Goal: Download file/media

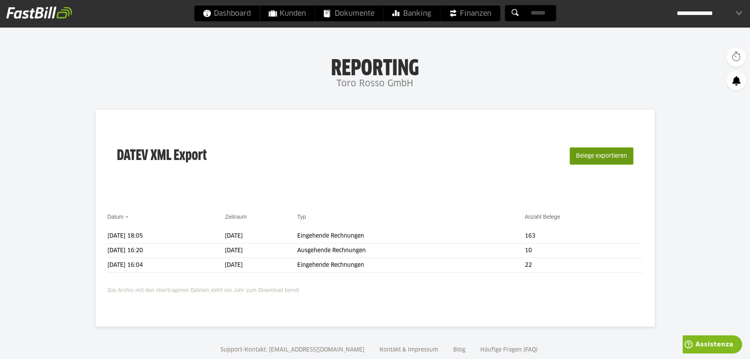
click at [607, 153] on button "Belege exportieren" at bounding box center [602, 155] width 64 height 17
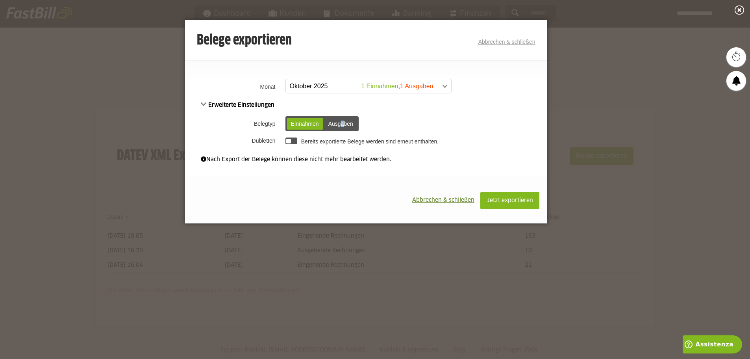
click at [345, 123] on div "Ausgaben" at bounding box center [341, 124] width 33 height 12
click at [353, 120] on div "Ausgaben" at bounding box center [341, 124] width 33 height 12
click at [441, 86] on span at bounding box center [364, 86] width 165 height 14
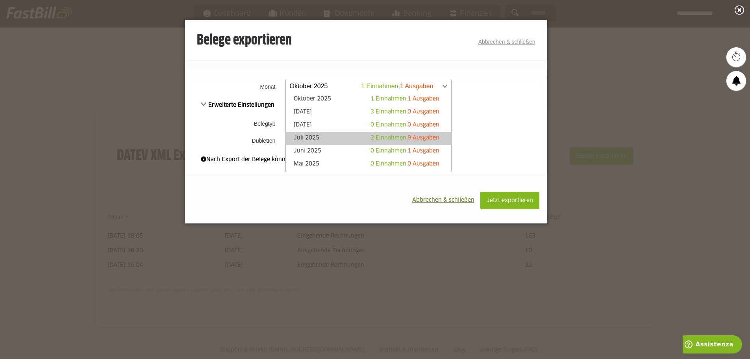
click at [431, 140] on span "9 Ausgaben" at bounding box center [424, 138] width 32 height 6
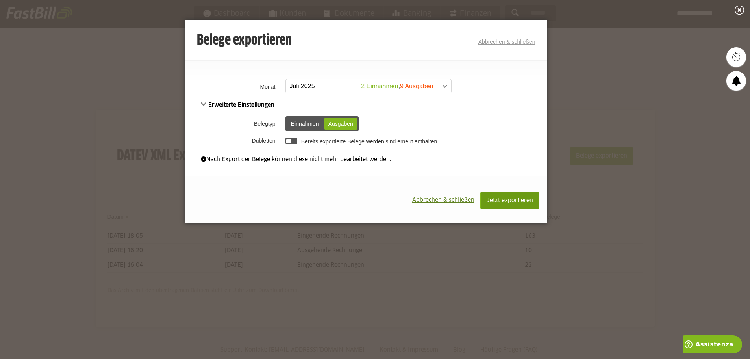
click at [499, 202] on span "Jetzt exportieren" at bounding box center [510, 201] width 46 height 6
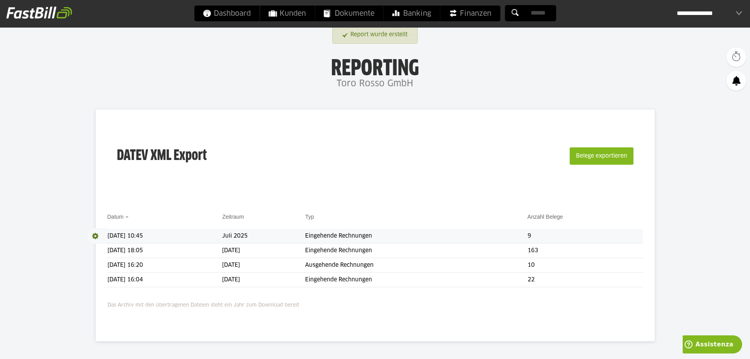
click at [386, 233] on td "Eingehende Rechnungen" at bounding box center [416, 236] width 222 height 15
click at [527, 236] on td "Eingehende Rechnungen" at bounding box center [416, 236] width 222 height 15
click at [415, 239] on td "Eingehende Rechnungen" at bounding box center [416, 236] width 222 height 15
click at [416, 239] on td "Eingehende Rechnungen" at bounding box center [416, 236] width 222 height 15
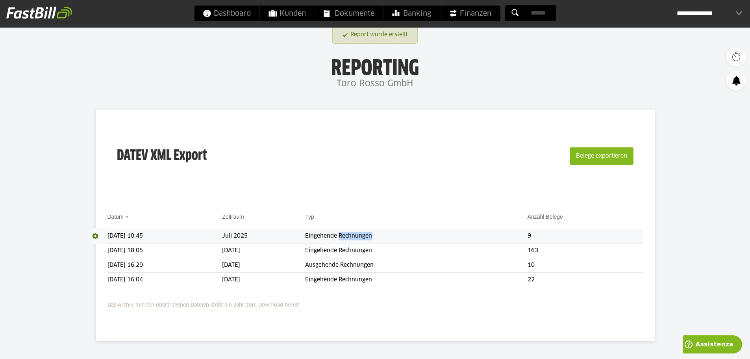
click at [95, 235] on span at bounding box center [98, 236] width 20 height 16
click at [98, 235] on span "Download" at bounding box center [98, 236] width 20 height 16
click at [100, 243] on span at bounding box center [96, 236] width 16 height 16
click at [376, 162] on div "DATEV XML Export Belege exportieren" at bounding box center [376, 160] width 536 height 79
click at [586, 154] on button "Belege exportieren" at bounding box center [602, 155] width 64 height 17
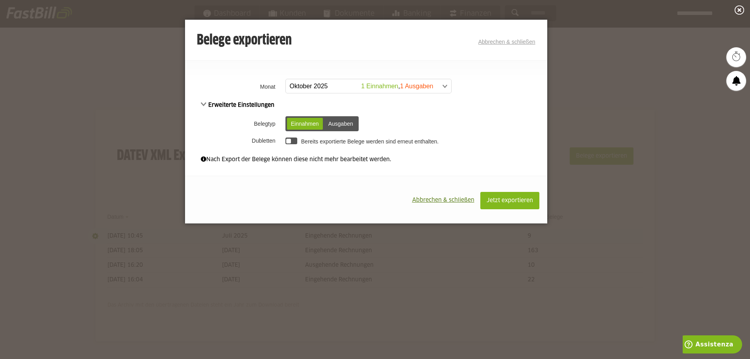
click at [436, 84] on span at bounding box center [364, 86] width 165 height 14
click at [536, 200] on button "Jetzt exportieren" at bounding box center [509, 200] width 59 height 17
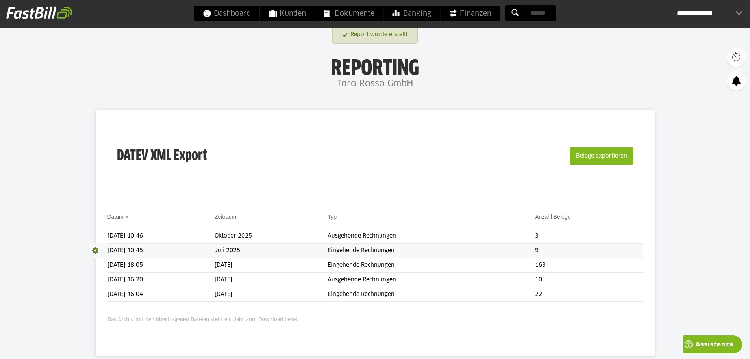
click at [97, 249] on span at bounding box center [98, 251] width 20 height 16
click at [106, 263] on link "Download" at bounding box center [109, 260] width 42 height 9
click at [356, 11] on span "Dokumente" at bounding box center [349, 14] width 51 height 16
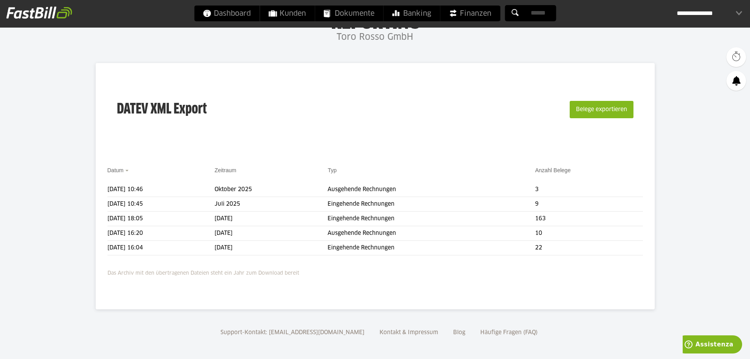
scroll to position [47, 0]
click at [627, 109] on button "Belege exportieren" at bounding box center [602, 108] width 64 height 17
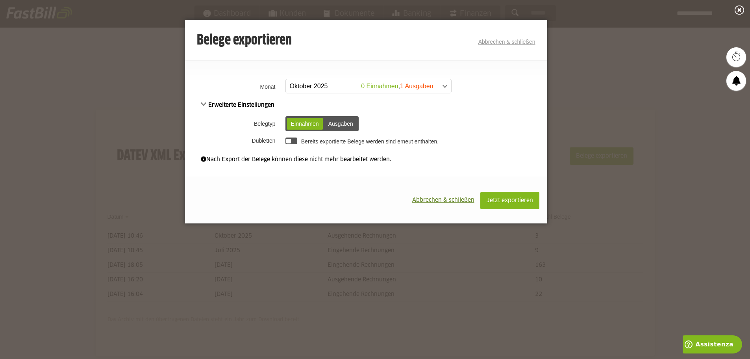
click at [346, 127] on div "Ausgaben" at bounding box center [341, 124] width 33 height 12
click at [315, 121] on div "Einnahmen" at bounding box center [305, 124] width 36 height 12
click at [445, 85] on span at bounding box center [364, 86] width 165 height 14
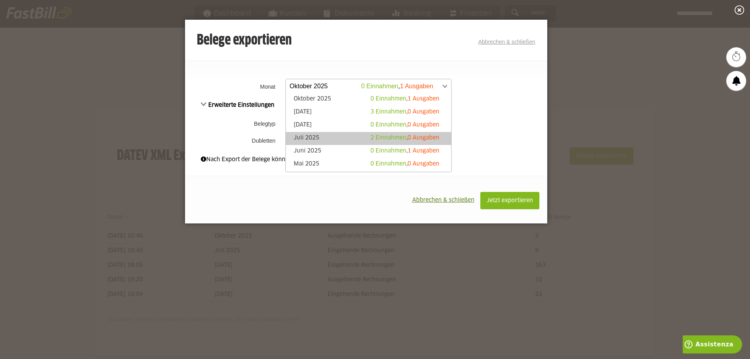
click at [399, 140] on span "2 Einnahmen" at bounding box center [389, 138] width 36 height 6
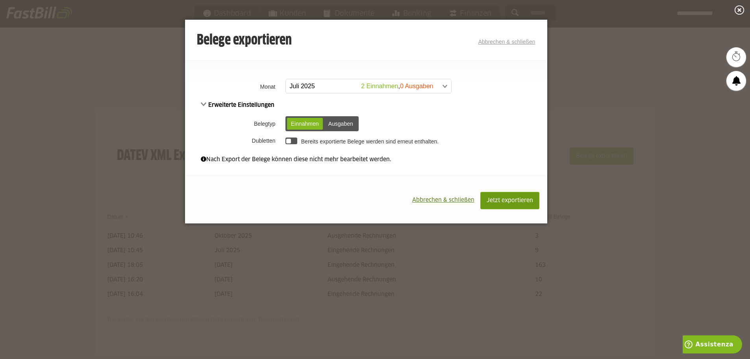
click at [506, 201] on span "Jetzt exportieren" at bounding box center [510, 201] width 46 height 6
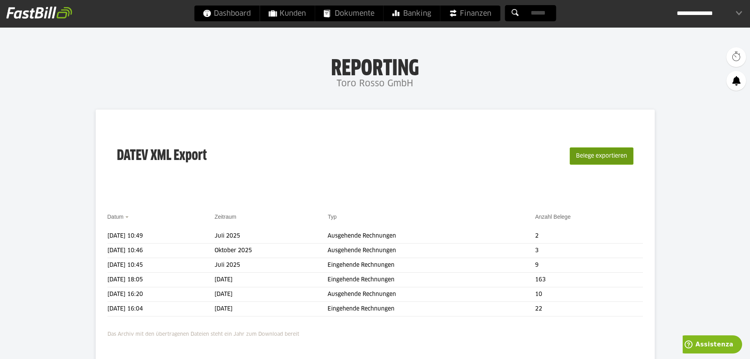
click at [599, 156] on button "Belege exportieren" at bounding box center [602, 155] width 64 height 17
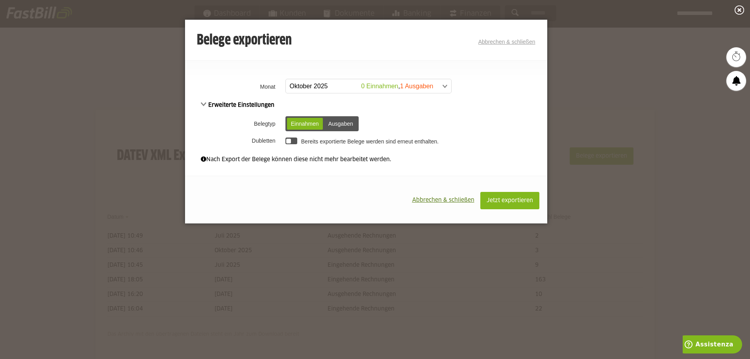
click at [313, 122] on div "Einnahmen" at bounding box center [305, 124] width 36 height 12
click at [349, 125] on div "Ausgaben" at bounding box center [341, 124] width 33 height 12
click at [312, 124] on div "Einnahmen" at bounding box center [305, 124] width 36 height 12
click at [441, 86] on span at bounding box center [364, 86] width 165 height 14
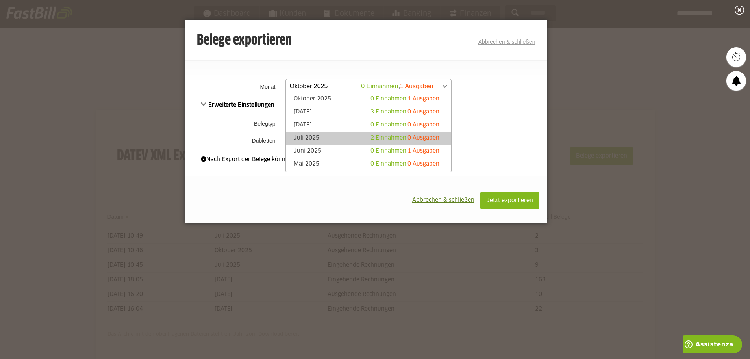
click at [411, 136] on span "0 Ausgaben" at bounding box center [424, 138] width 32 height 6
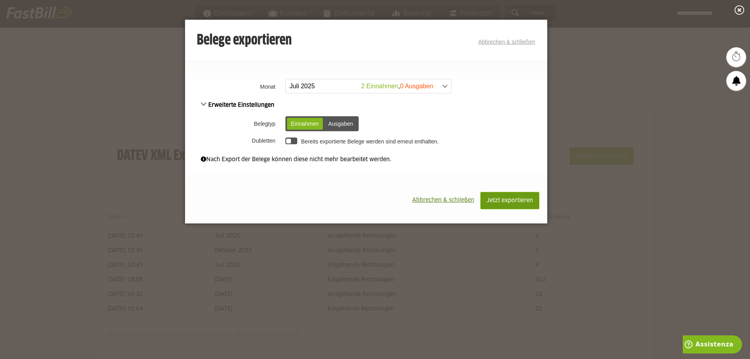
click at [521, 200] on span "Jetzt exportieren" at bounding box center [510, 201] width 46 height 6
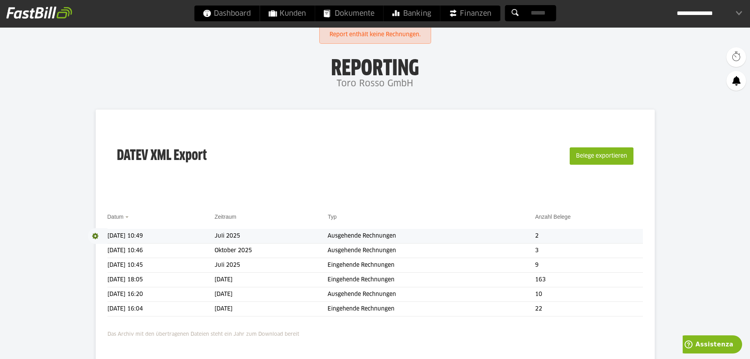
drag, startPoint x: 462, startPoint y: 236, endPoint x: 96, endPoint y: 235, distance: 366.6
click at [96, 235] on span at bounding box center [98, 236] width 20 height 16
click at [108, 248] on link "Download" at bounding box center [109, 246] width 42 height 9
click at [617, 154] on button "Belege exportieren" at bounding box center [602, 155] width 64 height 17
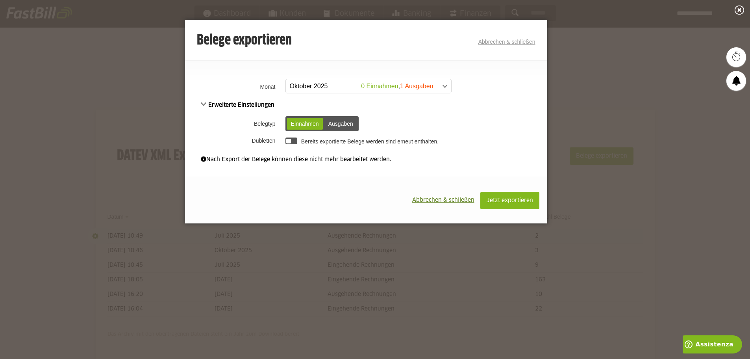
click at [438, 83] on span at bounding box center [364, 86] width 165 height 14
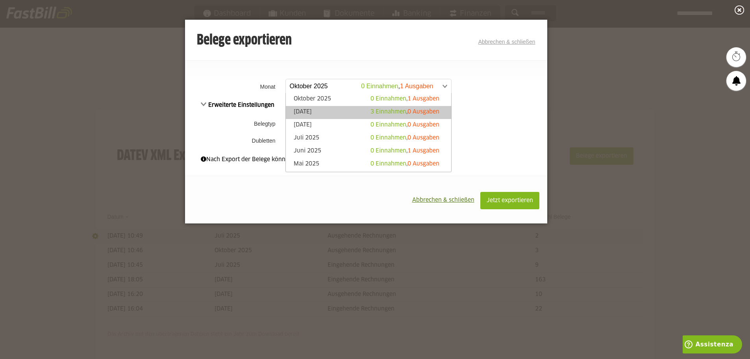
click at [408, 110] on span "0 Ausgaben" at bounding box center [424, 112] width 32 height 6
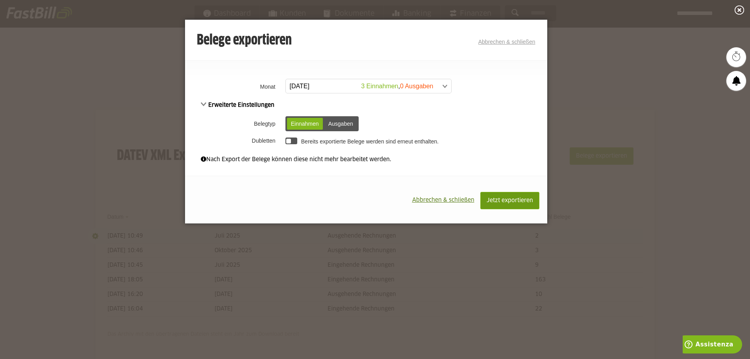
click at [502, 198] on span "Jetzt exportieren" at bounding box center [510, 201] width 46 height 6
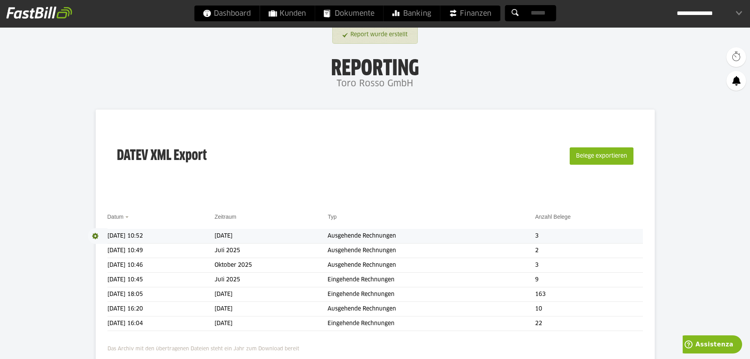
click at [95, 234] on span at bounding box center [98, 236] width 20 height 16
click at [104, 249] on link "Download" at bounding box center [109, 246] width 42 height 9
click at [627, 154] on button "Belege exportieren" at bounding box center [602, 155] width 64 height 17
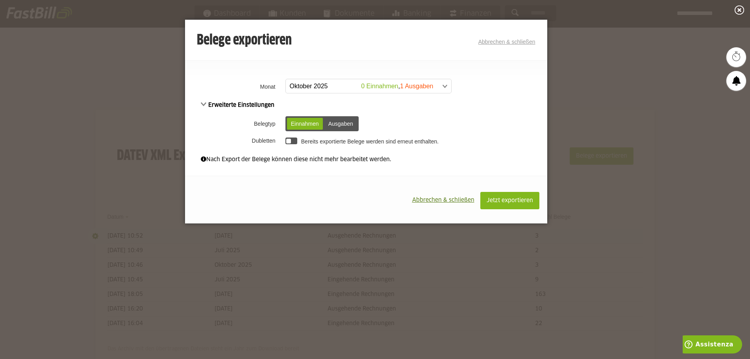
click at [447, 84] on span at bounding box center [364, 86] width 165 height 14
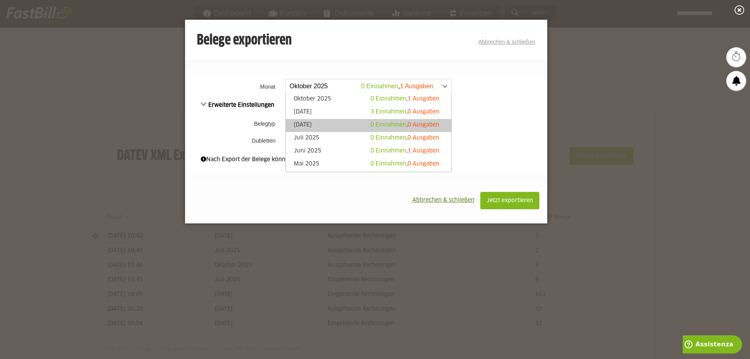
click at [399, 123] on div "0 Einnahmen , 0 Ausgaben" at bounding box center [405, 125] width 69 height 8
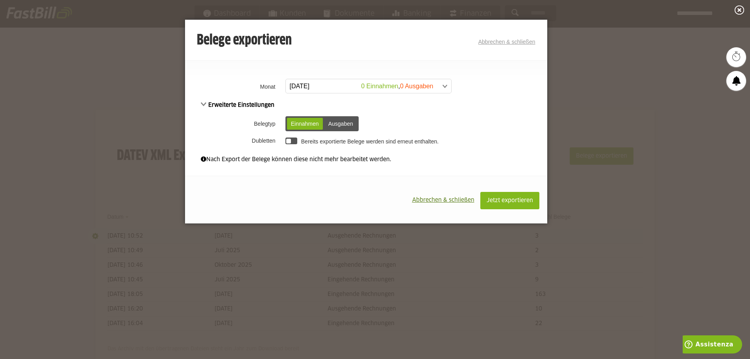
click at [527, 43] on link "Abbrechen & schließen" at bounding box center [506, 42] width 57 height 6
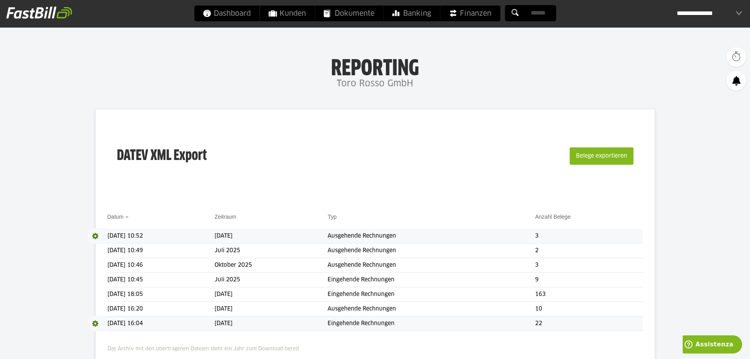
click at [95, 322] on span at bounding box center [98, 323] width 20 height 16
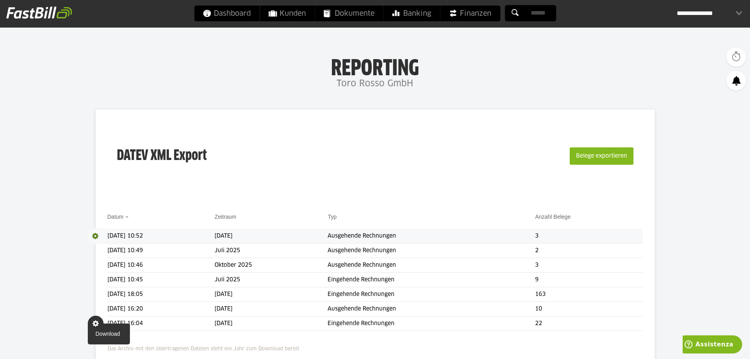
click at [103, 332] on link "Download" at bounding box center [109, 333] width 42 height 9
click at [590, 156] on button "Belege exportieren" at bounding box center [602, 155] width 64 height 17
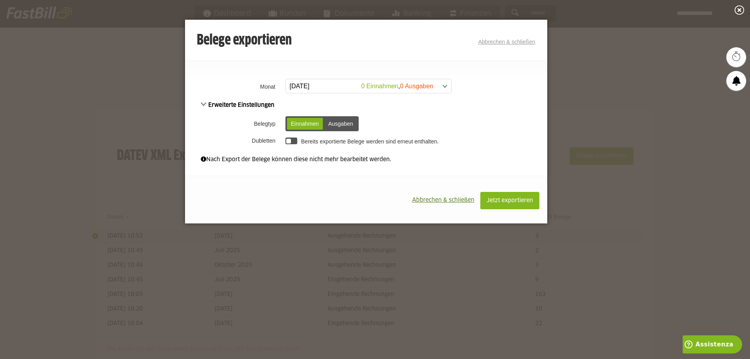
click at [451, 202] on span "Abbrechen & schließen" at bounding box center [443, 200] width 62 height 6
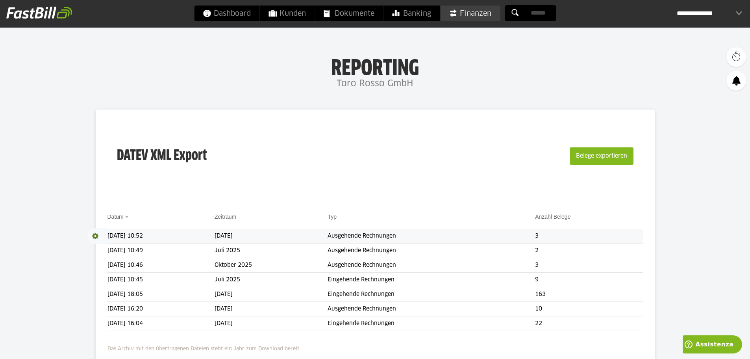
click at [483, 17] on span "Finanzen" at bounding box center [470, 14] width 43 height 16
click at [604, 158] on button "Belege exportieren" at bounding box center [602, 155] width 64 height 17
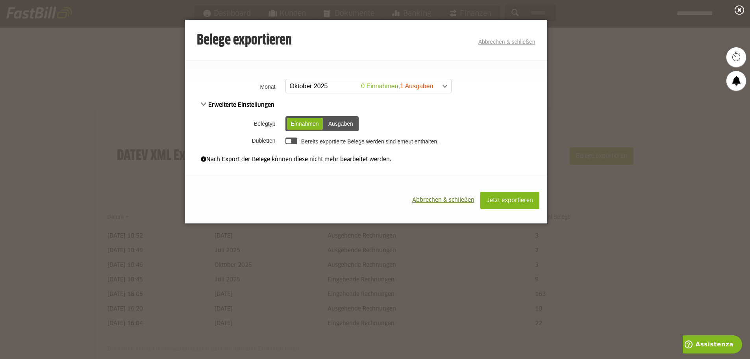
click at [443, 87] on span at bounding box center [364, 86] width 165 height 14
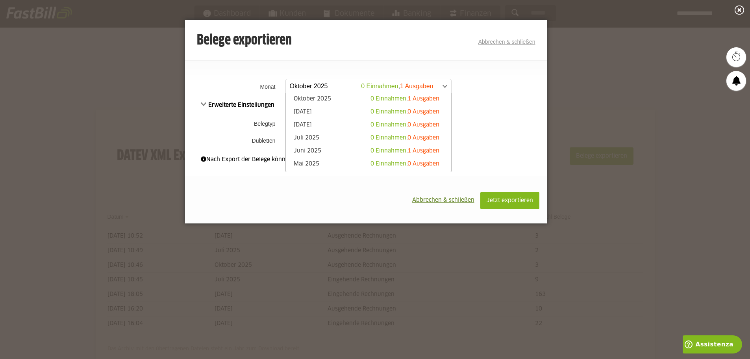
click at [451, 198] on span "Abbrechen & schließen" at bounding box center [443, 200] width 62 height 6
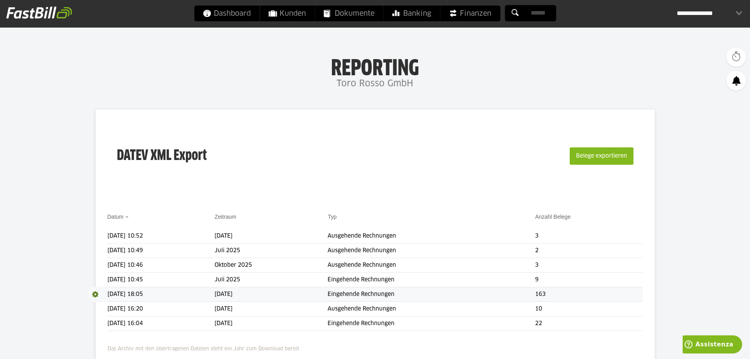
click at [96, 292] on span at bounding box center [98, 294] width 20 height 16
click at [112, 305] on link "Download" at bounding box center [109, 304] width 42 height 9
click at [95, 294] on span "Download" at bounding box center [98, 294] width 20 height 16
click at [102, 304] on link "Download" at bounding box center [109, 304] width 42 height 9
click at [93, 293] on span "Download" at bounding box center [98, 294] width 20 height 16
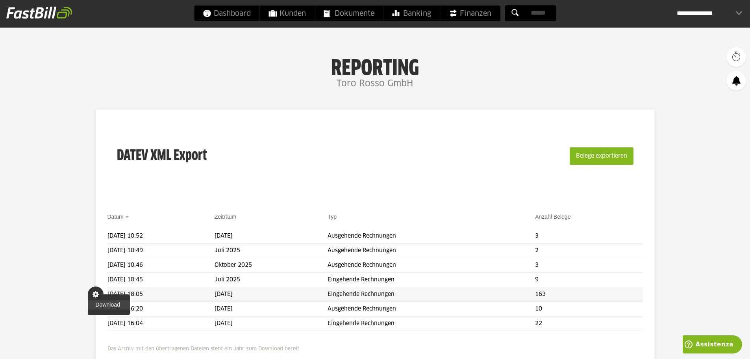
click at [109, 304] on link "Download" at bounding box center [109, 304] width 42 height 9
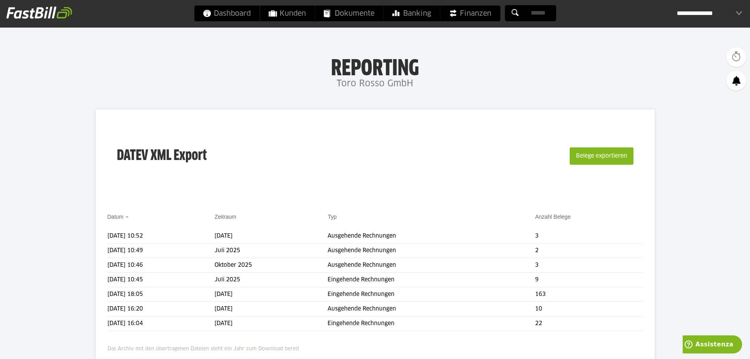
drag, startPoint x: 611, startPoint y: 297, endPoint x: 689, endPoint y: 310, distance: 79.1
click at [689, 310] on body "Dashboard Kunden Dokumente Banking Finanzen Add-ons" at bounding box center [375, 217] width 750 height 435
click at [96, 292] on span at bounding box center [98, 294] width 20 height 16
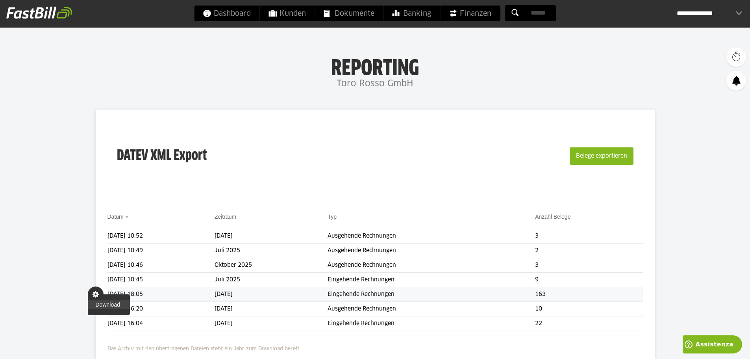
click at [107, 308] on link "Download" at bounding box center [109, 304] width 42 height 9
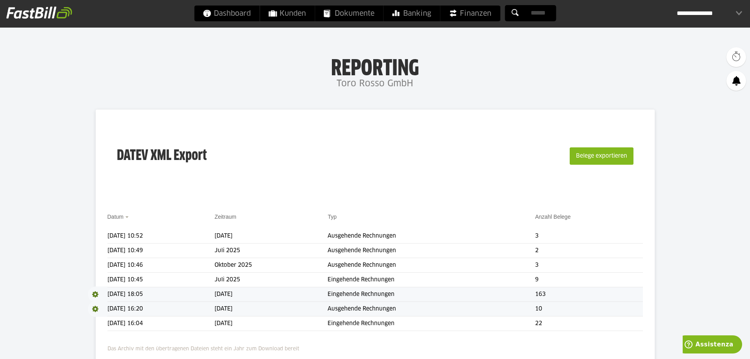
click at [97, 310] on span at bounding box center [98, 309] width 20 height 16
click at [165, 306] on td "[DATE] 16:20" at bounding box center [161, 309] width 107 height 15
click at [99, 307] on span "Download" at bounding box center [98, 309] width 20 height 16
click at [106, 321] on link "Download" at bounding box center [109, 319] width 42 height 9
click at [733, 11] on div "**********" at bounding box center [709, 14] width 65 height 16
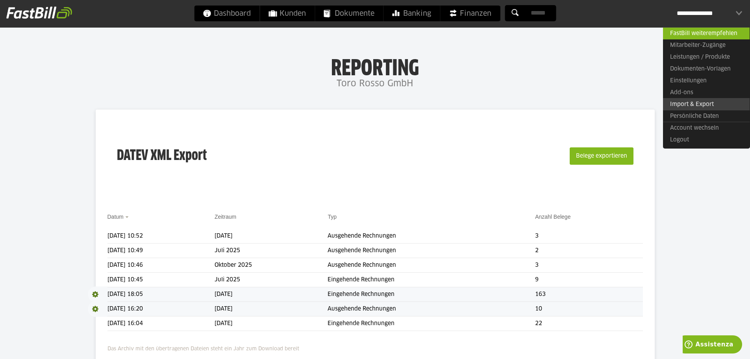
click at [690, 104] on link "Import & Export" at bounding box center [706, 104] width 87 height 12
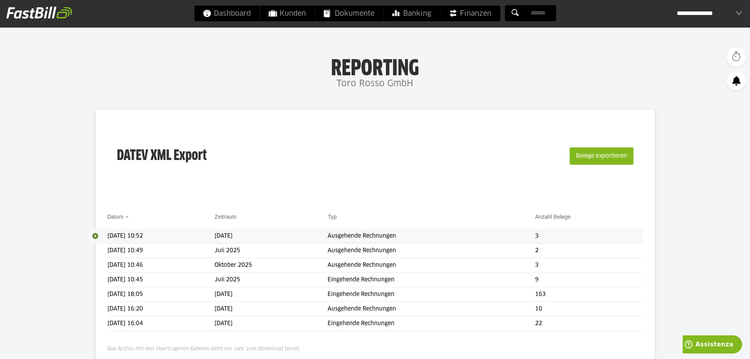
click at [93, 236] on span at bounding box center [98, 236] width 20 height 16
click at [117, 245] on link "Download" at bounding box center [109, 246] width 42 height 9
drag, startPoint x: 357, startPoint y: 309, endPoint x: 437, endPoint y: 310, distance: 80.0
click at [437, 310] on tr "[DATE] 16:20 August 2025 Ausgehende Rechnungen 10" at bounding box center [376, 309] width 536 height 15
copy tr "Ausgehende Rechnungen"
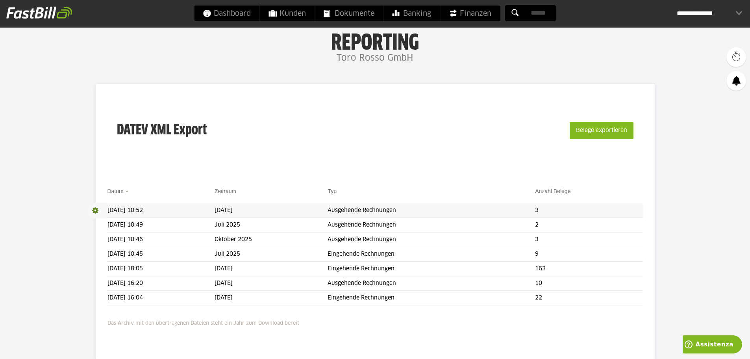
scroll to position [39, 0]
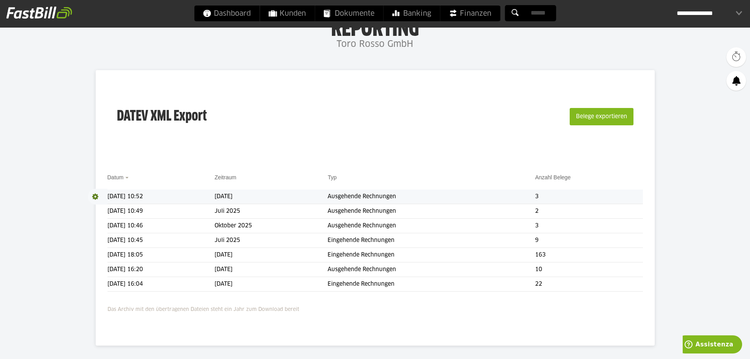
click at [362, 313] on p "Das Archiv mit den übertragenen Dateien steht ein Jahr zum Download bereit" at bounding box center [376, 307] width 536 height 13
click at [95, 210] on span at bounding box center [98, 211] width 20 height 16
click at [104, 219] on link "Download" at bounding box center [109, 221] width 42 height 9
click at [96, 237] on span at bounding box center [98, 240] width 20 height 16
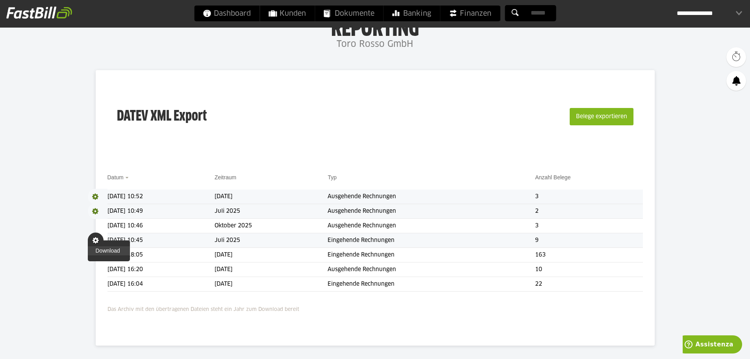
click at [105, 252] on link "Download" at bounding box center [109, 250] width 42 height 9
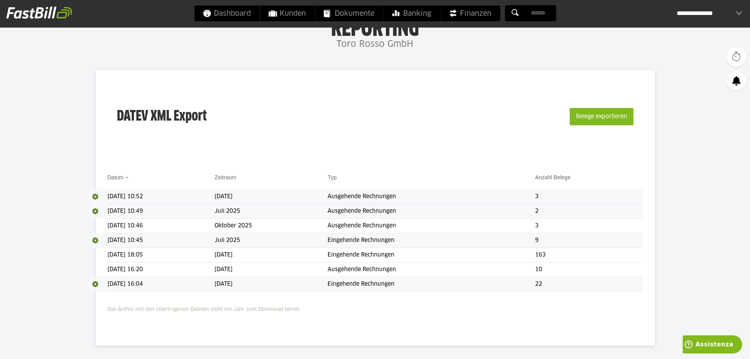
click at [95, 284] on span at bounding box center [98, 284] width 20 height 16
click at [113, 298] on link "Download" at bounding box center [109, 294] width 42 height 9
click at [95, 254] on span at bounding box center [98, 255] width 20 height 16
click at [112, 267] on link "Download" at bounding box center [109, 265] width 42 height 9
drag, startPoint x: 239, startPoint y: 46, endPoint x: 148, endPoint y: 12, distance: 96.3
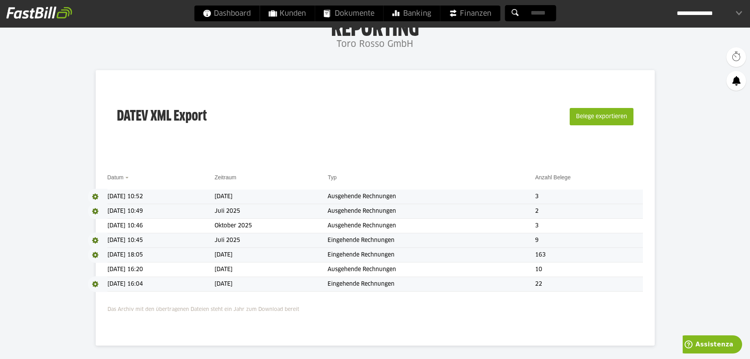
click at [237, 41] on h4 "Toro Rosso GmbH" at bounding box center [375, 45] width 750 height 16
drag, startPoint x: 359, startPoint y: 258, endPoint x: 434, endPoint y: 252, distance: 75.8
click at [434, 252] on tr "Download [DATE] 18:05 September 2025 Eingehende Rechnungen 163" at bounding box center [376, 255] width 536 height 15
copy tr "Eingehende Rechnungen"
drag, startPoint x: 331, startPoint y: 247, endPoint x: 345, endPoint y: 252, distance: 14.2
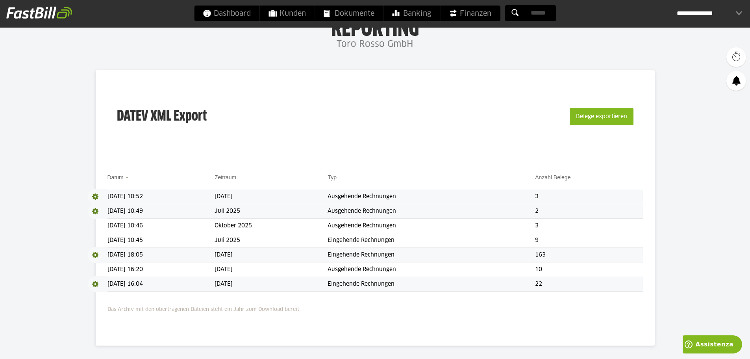
click at [332, 248] on tbody "Download [DATE] 10:52 [DATE] Ausgehende Rechnungen 3 Download [DATE] 10:49 [DAT…" at bounding box center [376, 240] width 536 height 102
click at [372, 254] on td "Eingehende Rechnungen" at bounding box center [432, 255] width 208 height 15
drag, startPoint x: 435, startPoint y: 252, endPoint x: 357, endPoint y: 258, distance: 78.1
click at [357, 258] on tr "Download [DATE] 18:05 September 2025 Eingehende Rechnungen 163" at bounding box center [376, 255] width 536 height 15
copy tr "Eingehende Rechnungen"
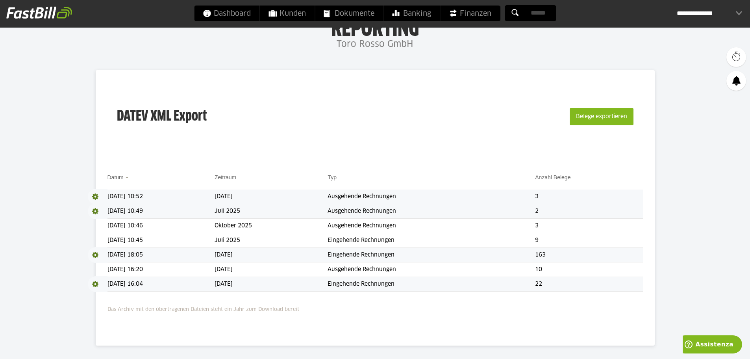
click at [433, 253] on td "Eingehende Rechnungen" at bounding box center [432, 255] width 208 height 15
drag, startPoint x: 430, startPoint y: 256, endPoint x: 359, endPoint y: 258, distance: 70.5
click at [359, 258] on tr "Download [DATE] 18:05 September 2025 Eingehende Rechnungen 163" at bounding box center [376, 255] width 536 height 15
copy tr "Eingehende Rechnungen"
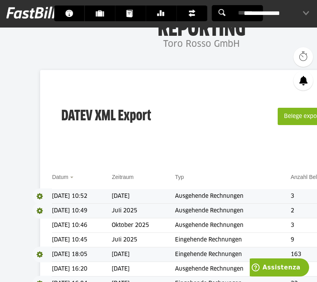
click at [207, 253] on td "Eingehende Rechnungen" at bounding box center [233, 255] width 116 height 15
copy tr "Eingehende Rechnungen"
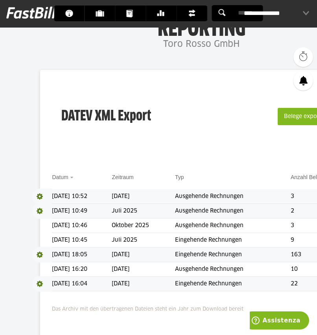
click at [198, 255] on td "Eingehende Rechnungen" at bounding box center [233, 255] width 116 height 15
drag, startPoint x: 193, startPoint y: 256, endPoint x: 264, endPoint y: 261, distance: 71.9
click at [264, 261] on tr "Download [DATE] 18:05 September 2025 Eingehende Rechnungen 163" at bounding box center [201, 255] width 299 height 15
copy tr "Eingehende Rechnungen"
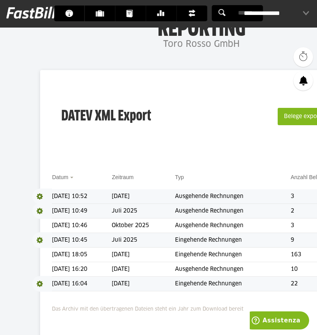
copy tr "Eingehende Rechnungen"
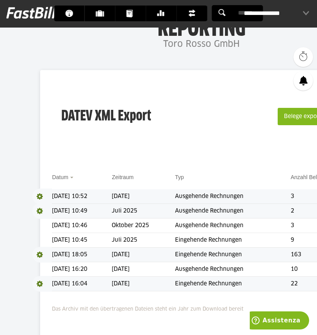
copy tr "Eingehende Rechnungen"
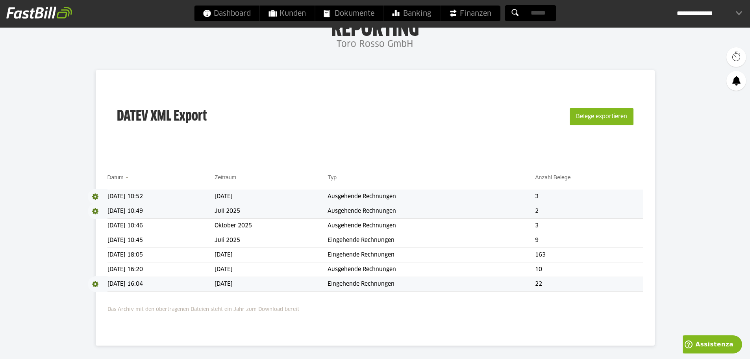
click at [463, 48] on h4 "Toro Rosso GmbH" at bounding box center [375, 45] width 750 height 16
